Goal: Transaction & Acquisition: Download file/media

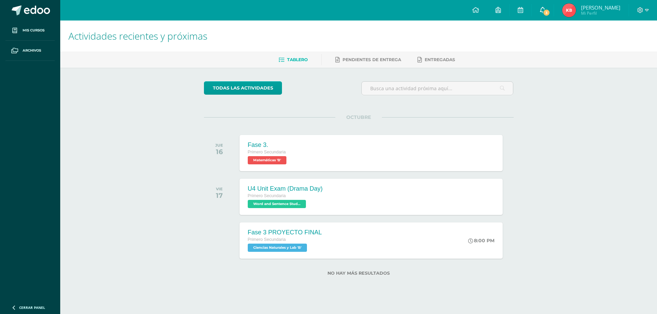
click at [545, 10] on icon at bounding box center [542, 10] width 5 height 6
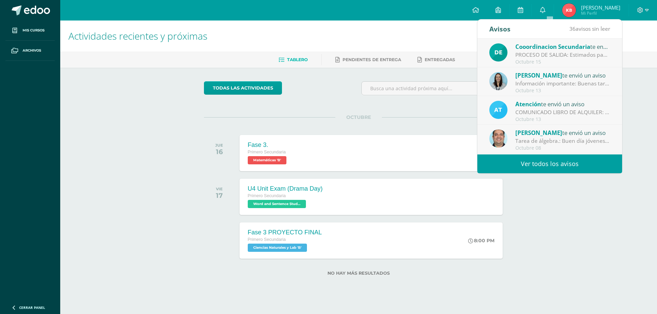
click at [523, 44] on span "Cooordinacion Secundaria" at bounding box center [552, 47] width 75 height 8
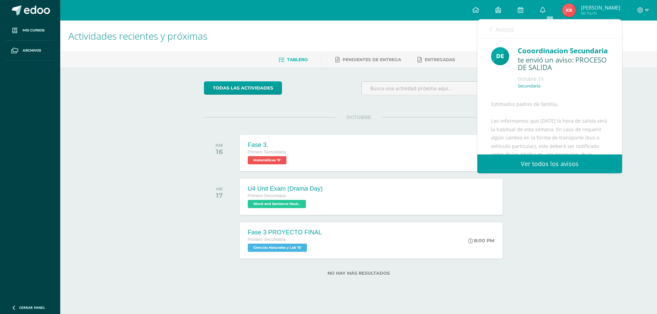
click at [538, 165] on link "Ver todos los avisos" at bounding box center [549, 164] width 145 height 19
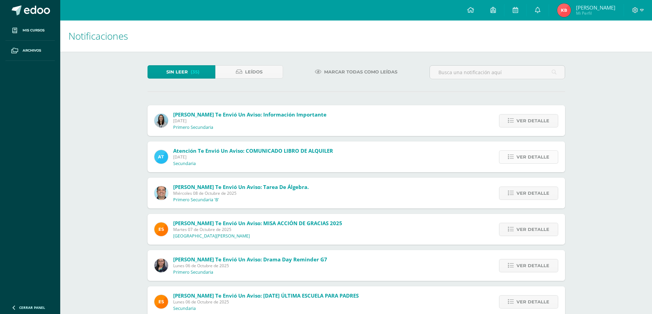
click at [513, 153] on link "Ver detalle" at bounding box center [528, 157] width 59 height 13
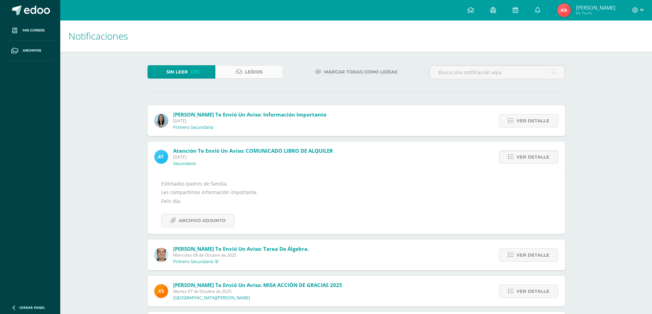
click at [247, 70] on span "Leídos" at bounding box center [253, 72] width 17 height 13
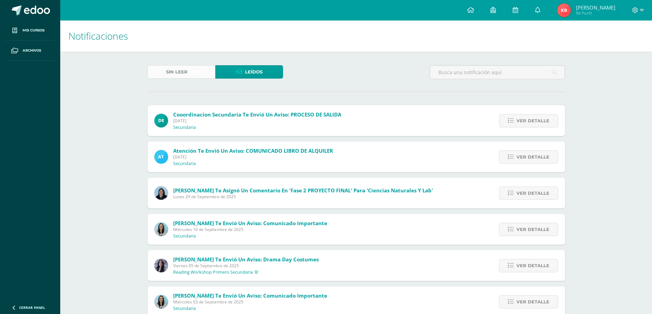
click at [194, 74] on span "(34)" at bounding box center [194, 72] width 9 height 13
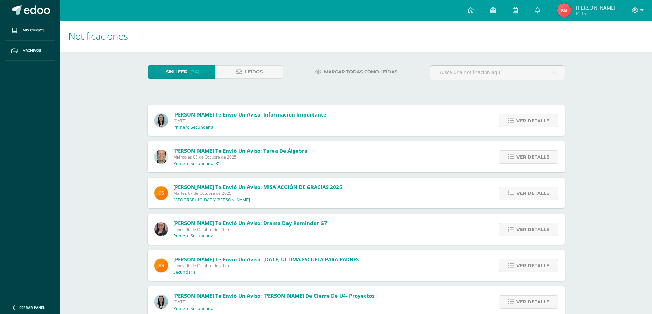
click at [217, 115] on span "Melissa Arevalo te envió un aviso: Información importante" at bounding box center [249, 114] width 153 height 7
click at [208, 129] on p "Primero Secundaria" at bounding box center [193, 127] width 40 height 5
click at [205, 115] on span "Melissa Arevalo te envió un aviso: Información importante" at bounding box center [249, 114] width 153 height 7
click at [523, 120] on span "Ver detalle" at bounding box center [532, 121] width 33 height 13
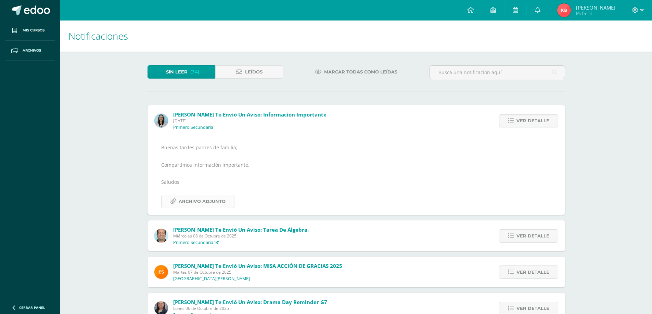
click at [181, 201] on span "Archivo Adjunto" at bounding box center [202, 201] width 47 height 13
click at [584, 5] on span "Karin Adriana" at bounding box center [595, 7] width 39 height 7
click at [568, 10] on img at bounding box center [564, 10] width 14 height 14
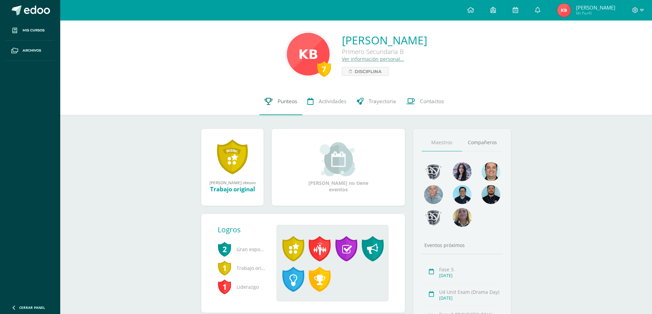
click at [285, 101] on span "Punteos" at bounding box center [287, 101] width 20 height 7
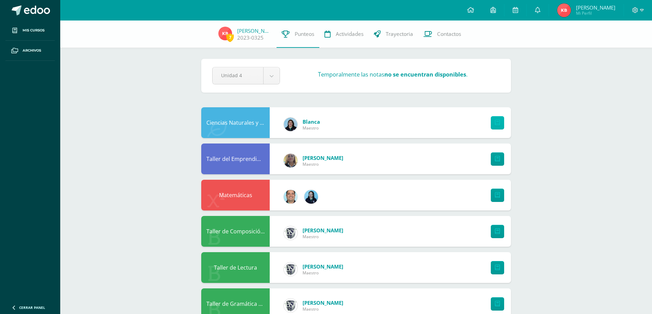
click at [499, 122] on icon at bounding box center [497, 123] width 5 height 6
click at [313, 125] on span "Maestro" at bounding box center [310, 128] width 17 height 6
click at [231, 125] on div "Ciencias Naturales y Lab" at bounding box center [235, 122] width 68 height 31
click at [496, 122] on icon at bounding box center [497, 123] width 5 height 6
click at [638, 9] on span at bounding box center [638, 11] width 12 height 8
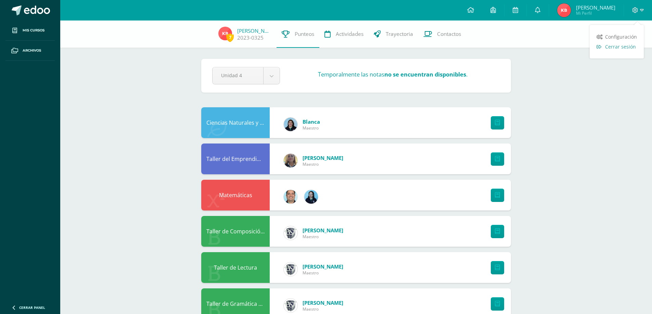
click at [609, 47] on span "Cerrar sesión" at bounding box center [620, 46] width 31 height 7
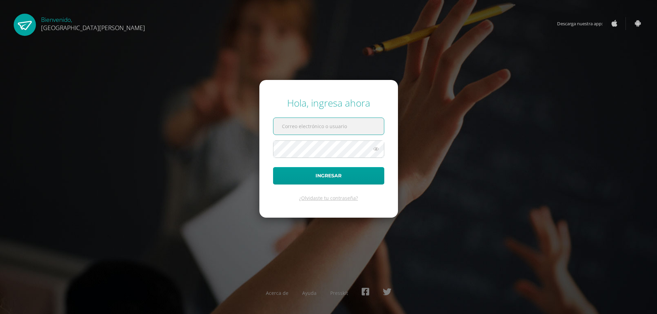
type input "[EMAIL_ADDRESS][DOMAIN_NAME]"
click at [329, 176] on button "Ingresar" at bounding box center [328, 175] width 111 height 17
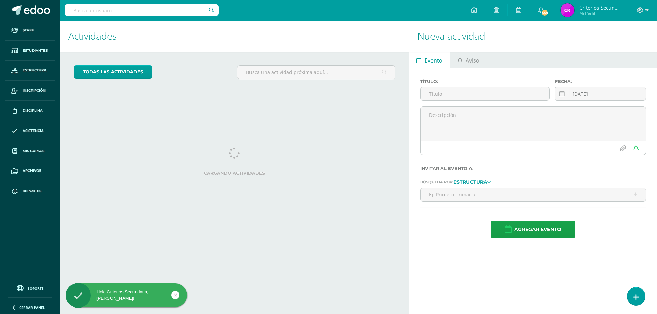
click at [123, 9] on input "text" at bounding box center [142, 10] width 154 height 12
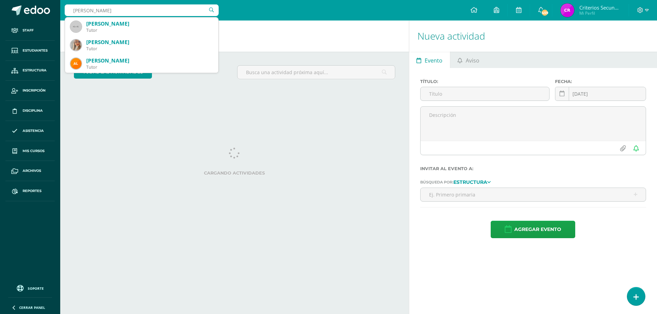
type input "karin boesc"
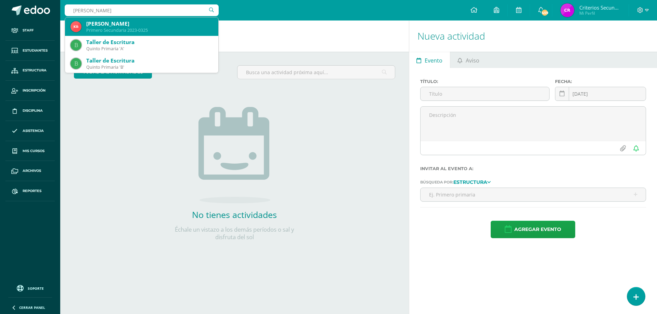
click at [124, 23] on div "Karin Adriana Boesche Bonilla" at bounding box center [149, 23] width 127 height 7
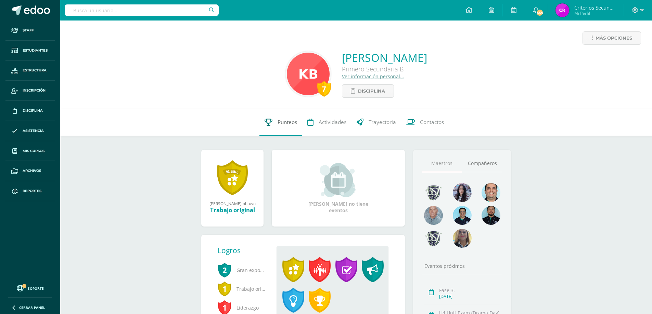
click at [279, 124] on span "Punteos" at bounding box center [287, 122] width 20 height 7
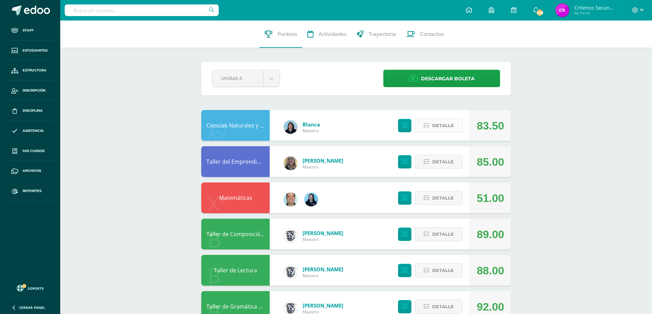
click at [440, 128] on span "Detalle" at bounding box center [443, 125] width 22 height 13
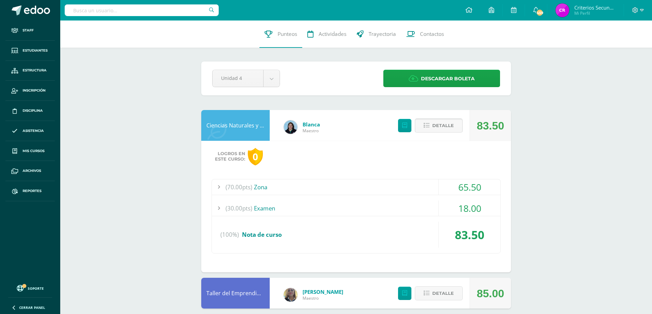
click at [435, 123] on span "Detalle" at bounding box center [443, 125] width 22 height 13
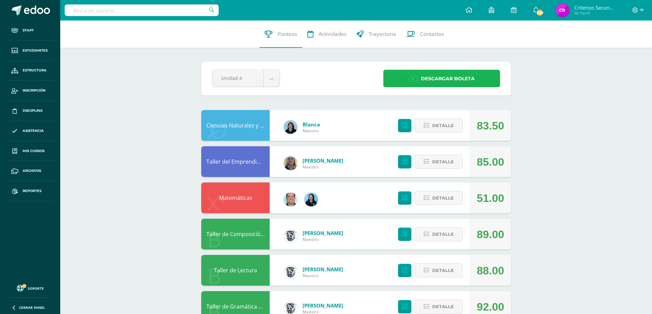
click at [436, 77] on span "Descargar boleta" at bounding box center [448, 78] width 54 height 17
